Goal: Information Seeking & Learning: Find specific fact

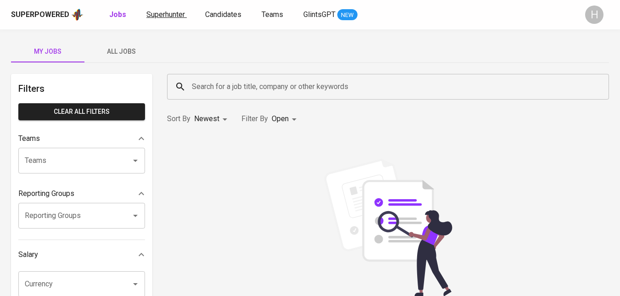
click at [161, 16] on span "Superhunter" at bounding box center [165, 14] width 39 height 9
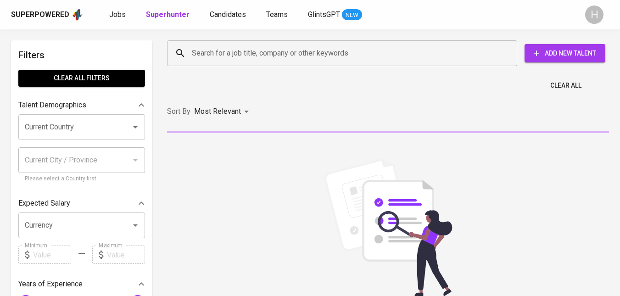
click at [243, 57] on input "Search for a job title, company or other keywords" at bounding box center [345, 53] width 310 height 17
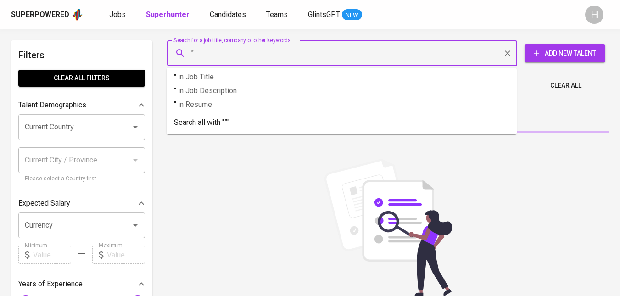
paste input "Zhongmao Engineering"
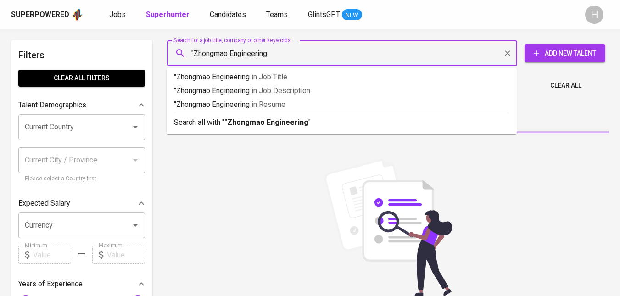
type input ""Zhongmao Engineering""
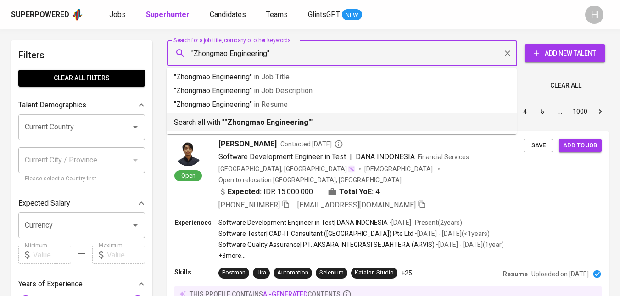
click at [274, 119] on b ""Zhongmao Engineering"" at bounding box center [267, 122] width 87 height 9
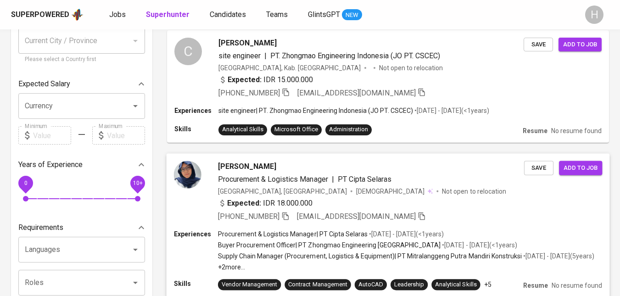
scroll to position [335, 0]
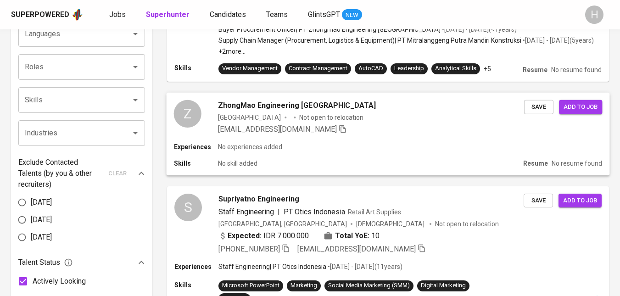
click at [508, 135] on div "[EMAIL_ADDRESS][DOMAIN_NAME]" at bounding box center [371, 129] width 306 height 11
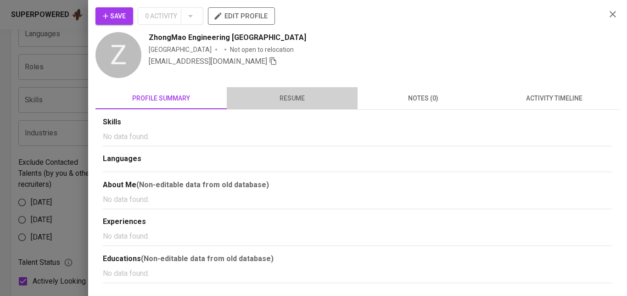
click at [307, 98] on span "resume" at bounding box center [292, 98] width 120 height 11
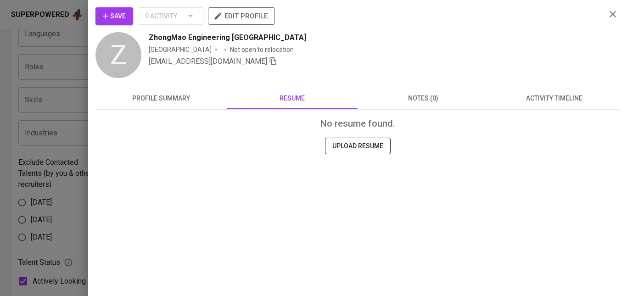
click at [615, 15] on icon "button" at bounding box center [612, 14] width 11 height 11
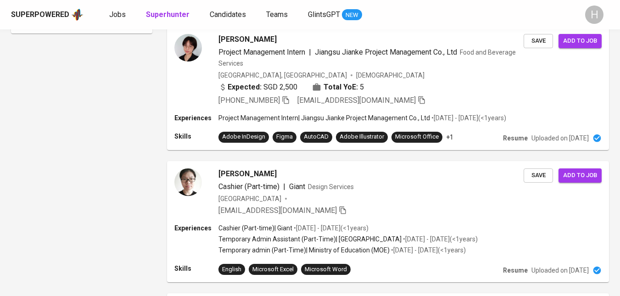
scroll to position [0, 0]
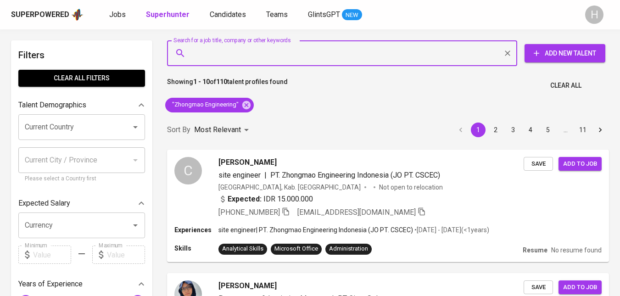
click at [270, 60] on input "Search for a job title, company or other keywords" at bounding box center [345, 53] width 310 height 17
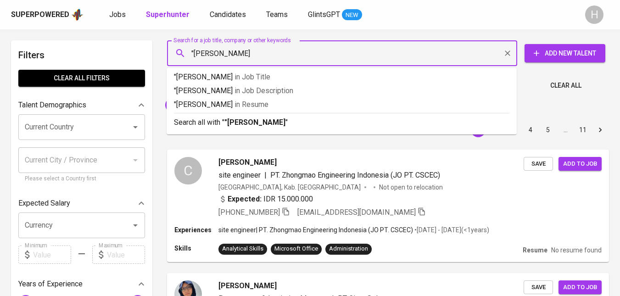
type input ""Dita fitri widianti""
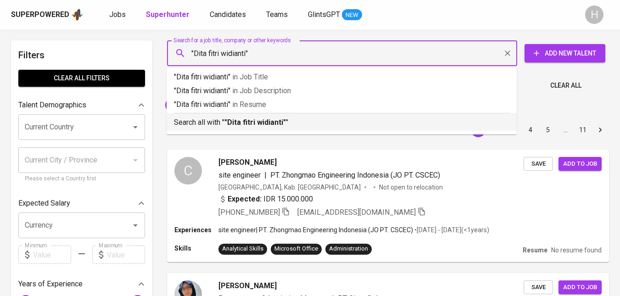
click at [275, 125] on b ""Dita fitri widianti"" at bounding box center [254, 122] width 61 height 9
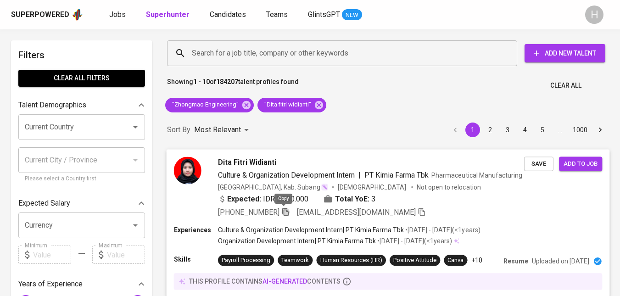
click at [283, 211] on icon "button" at bounding box center [285, 211] width 8 height 8
